Goal: Task Accomplishment & Management: Use online tool/utility

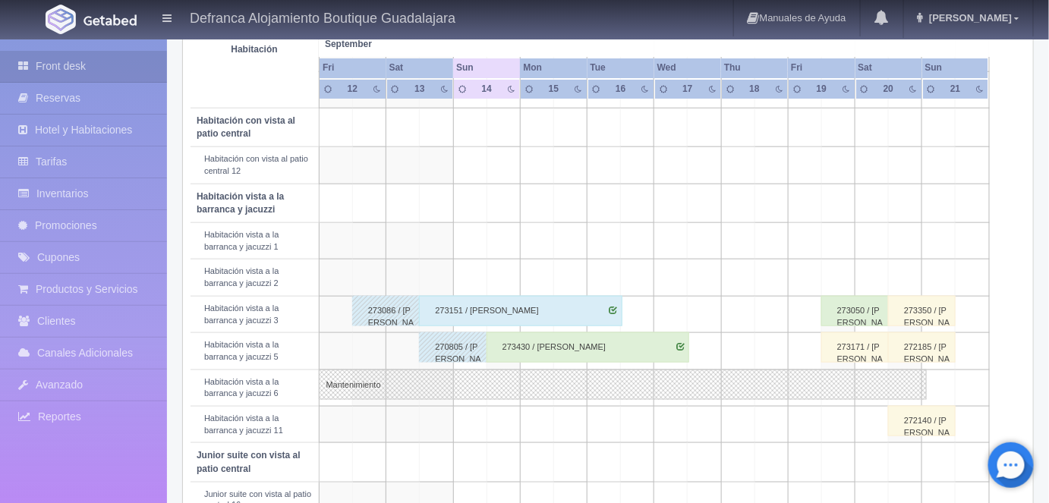
scroll to position [467, 0]
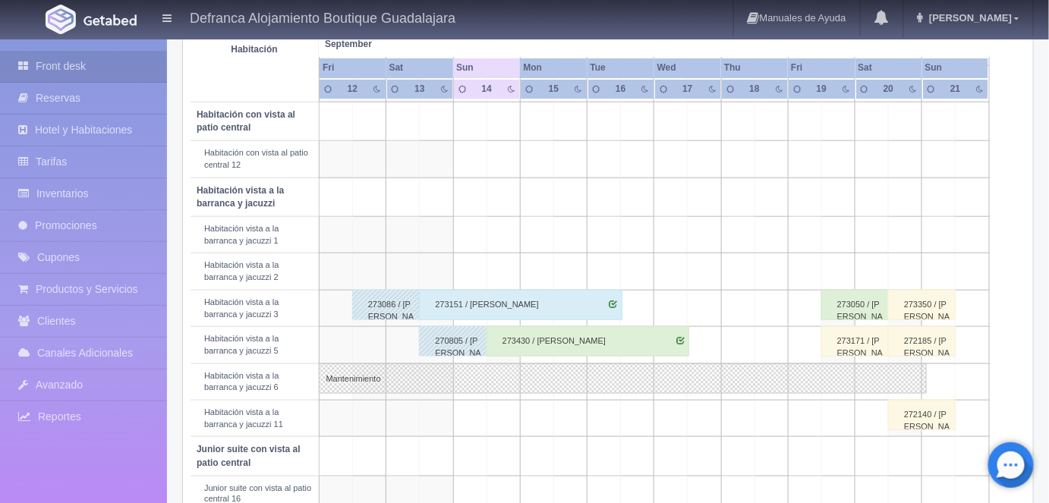
click at [569, 332] on div "273430 / [PERSON_NAME]" at bounding box center [587, 341] width 203 height 30
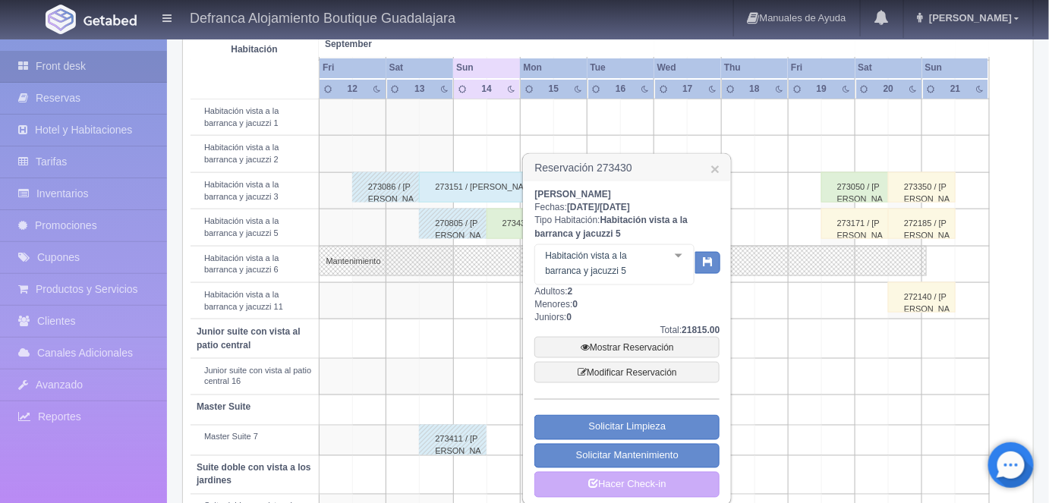
scroll to position [591, 0]
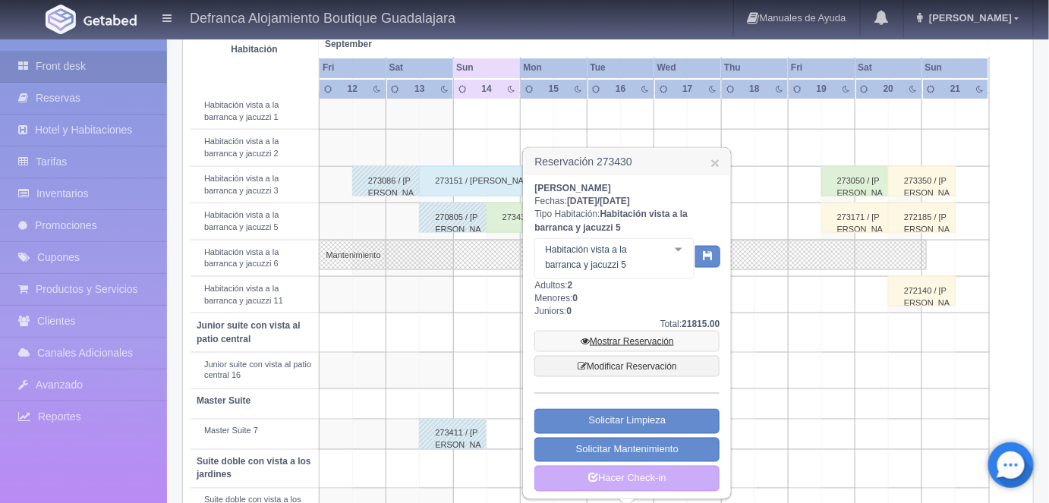
click at [616, 341] on link "Mostrar Reservación" at bounding box center [626, 341] width 185 height 21
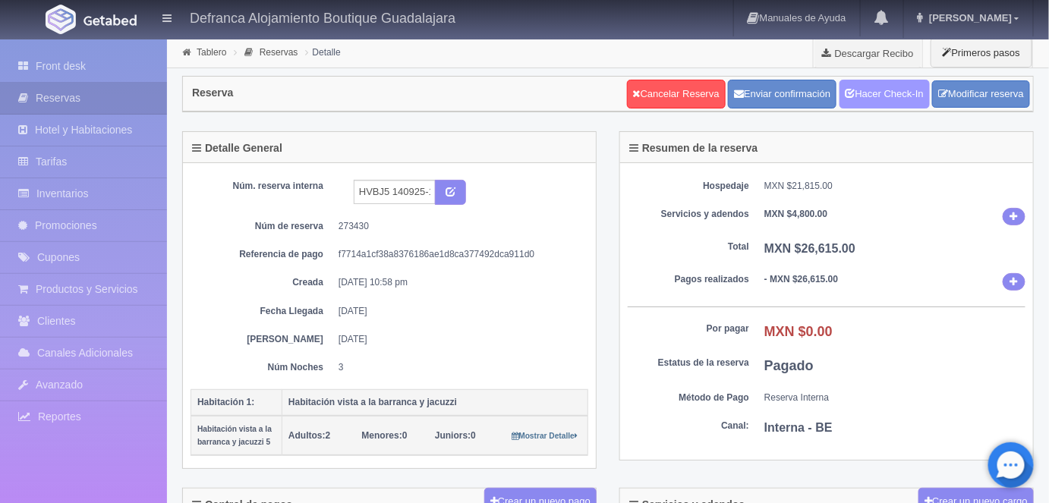
click at [888, 83] on link "Hacer Check-In" at bounding box center [884, 94] width 90 height 29
click at [208, 54] on link "Tablero" at bounding box center [212, 52] width 30 height 11
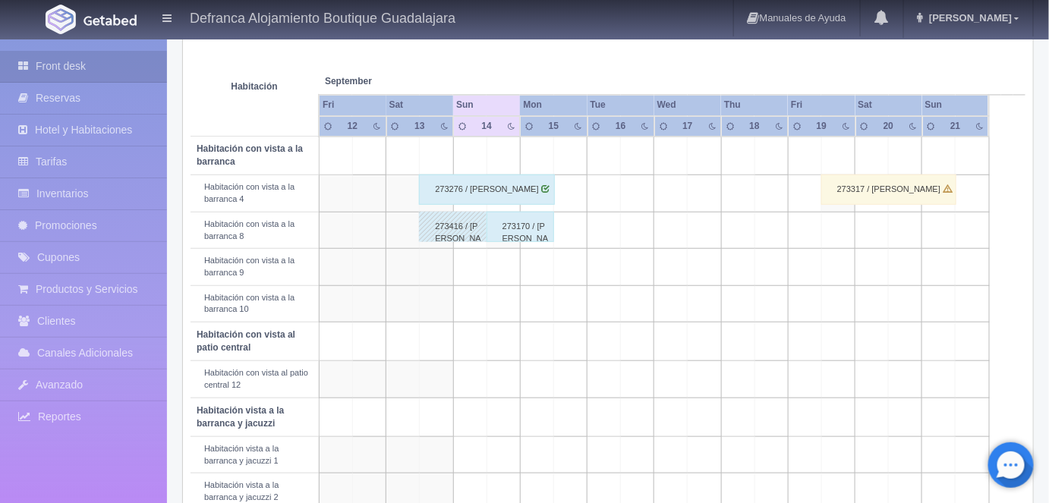
scroll to position [234, 0]
click at [964, 226] on td at bounding box center [971, 229] width 33 height 36
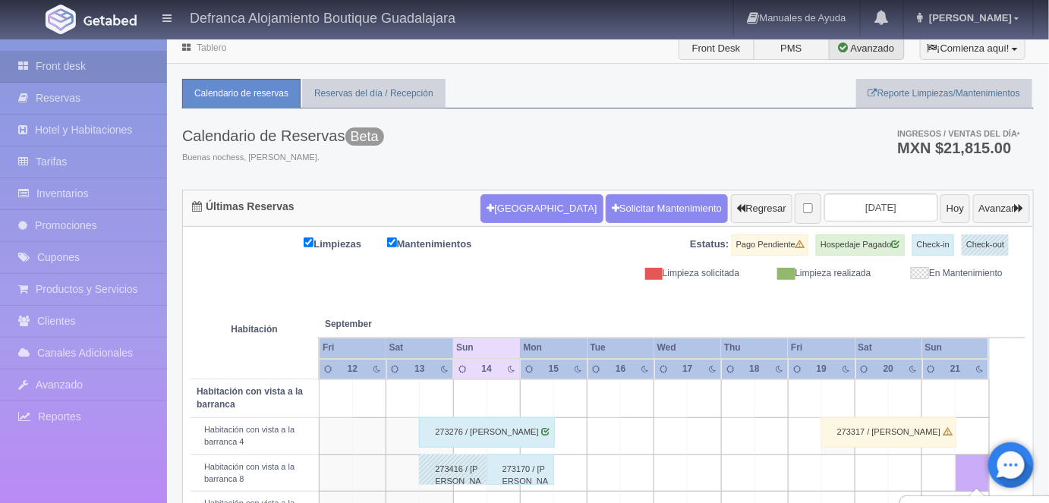
scroll to position [0, 0]
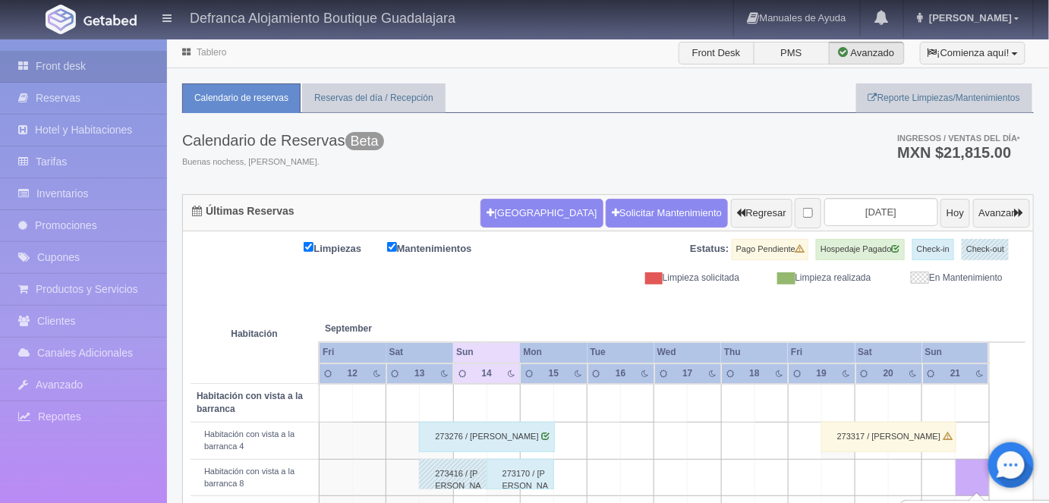
click at [206, 52] on link "Tablero" at bounding box center [212, 52] width 30 height 11
